Goal: Find specific page/section: Find specific page/section

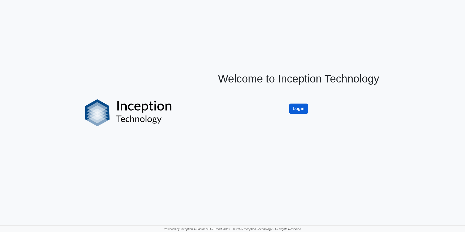
click at [298, 108] on button "Login" at bounding box center [298, 108] width 19 height 10
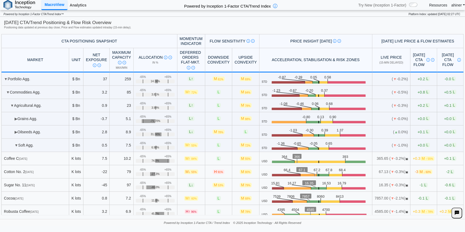
click at [78, 6] on link "Analytics" at bounding box center [77, 5] width 21 height 9
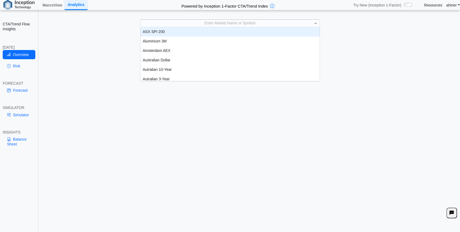
click at [316, 25] on span at bounding box center [316, 23] width 7 height 7
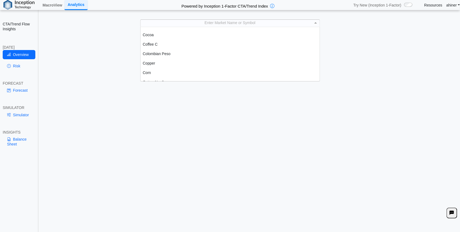
scroll to position [210, 0]
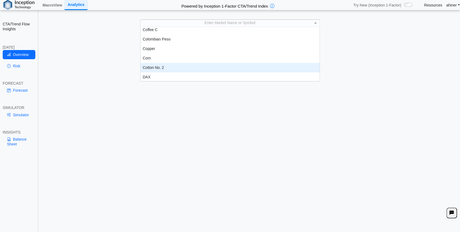
click at [197, 66] on div "Cotton No. 2" at bounding box center [230, 67] width 179 height 9
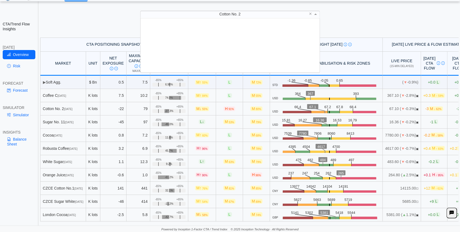
scroll to position [49, 174]
